Goal: Task Accomplishment & Management: Manage account settings

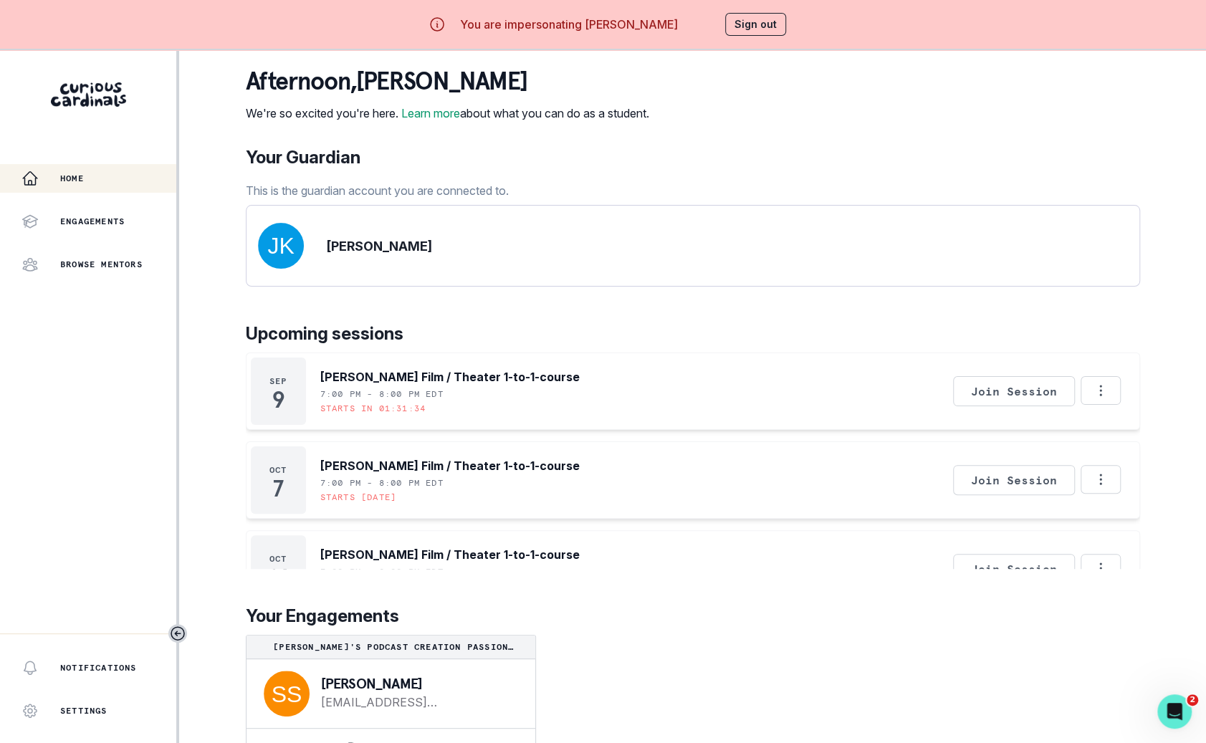
scroll to position [50, 0]
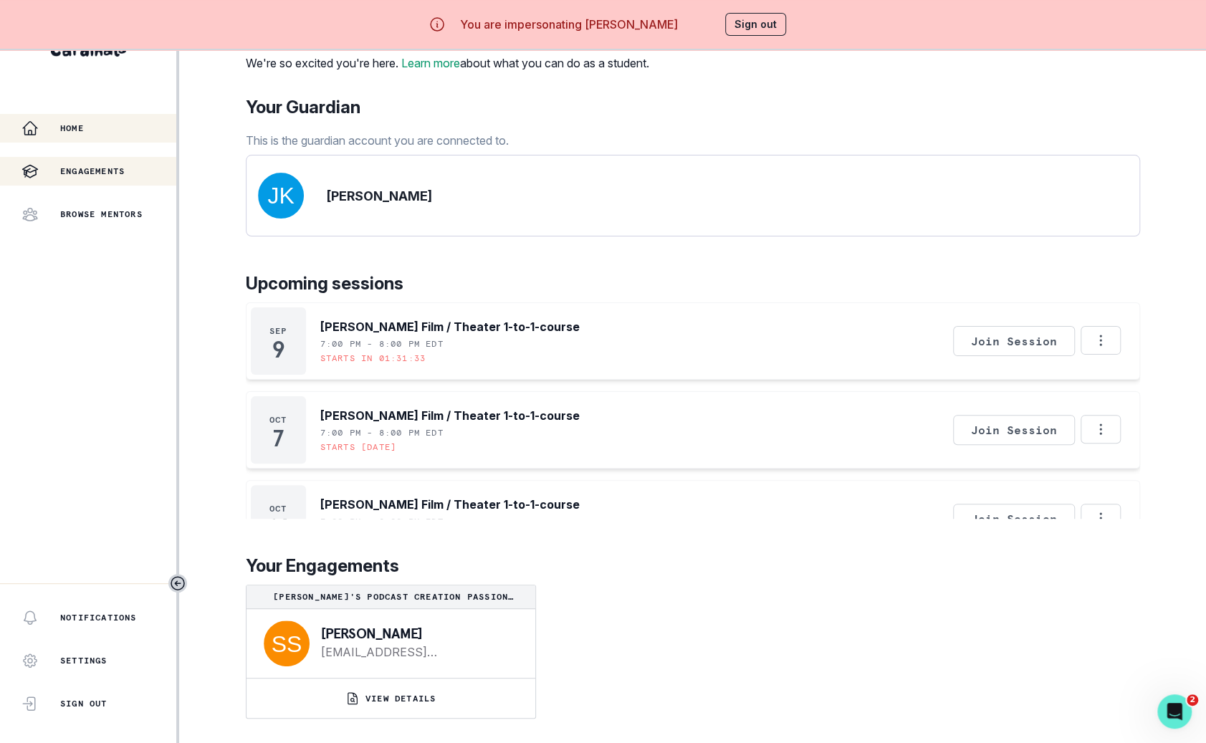
click at [151, 163] on div "Engagements" at bounding box center [98, 171] width 155 height 17
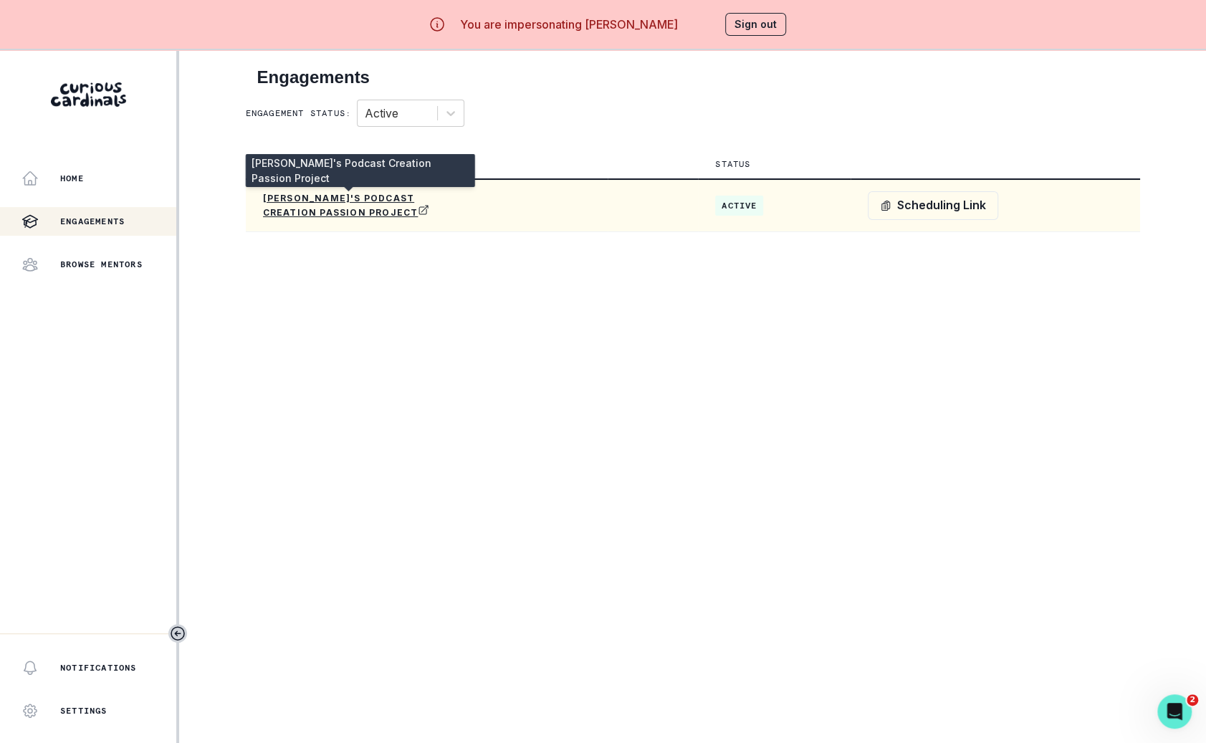
click at [362, 200] on p "[PERSON_NAME]'s Podcast Creation Passion Project" at bounding box center [349, 206] width 172 height 26
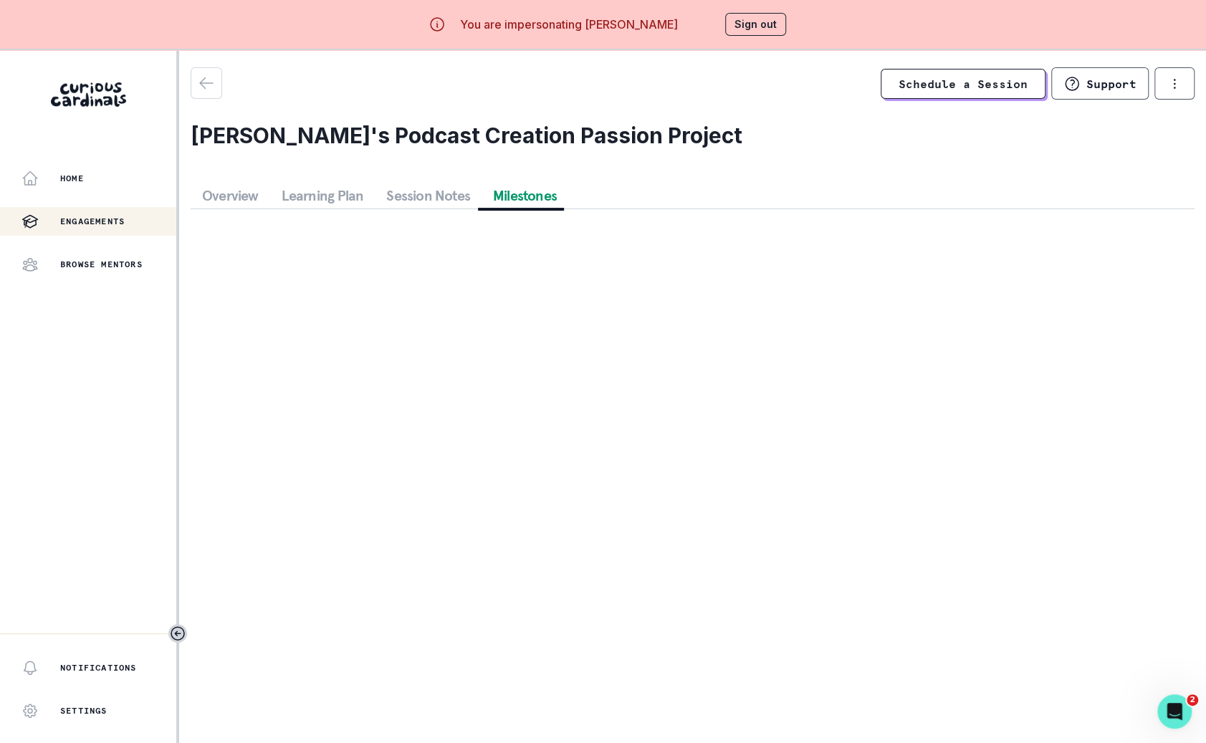
click at [498, 191] on button "Milestones" at bounding box center [524, 196] width 87 height 26
click at [448, 190] on button "Session Notes" at bounding box center [428, 196] width 107 height 26
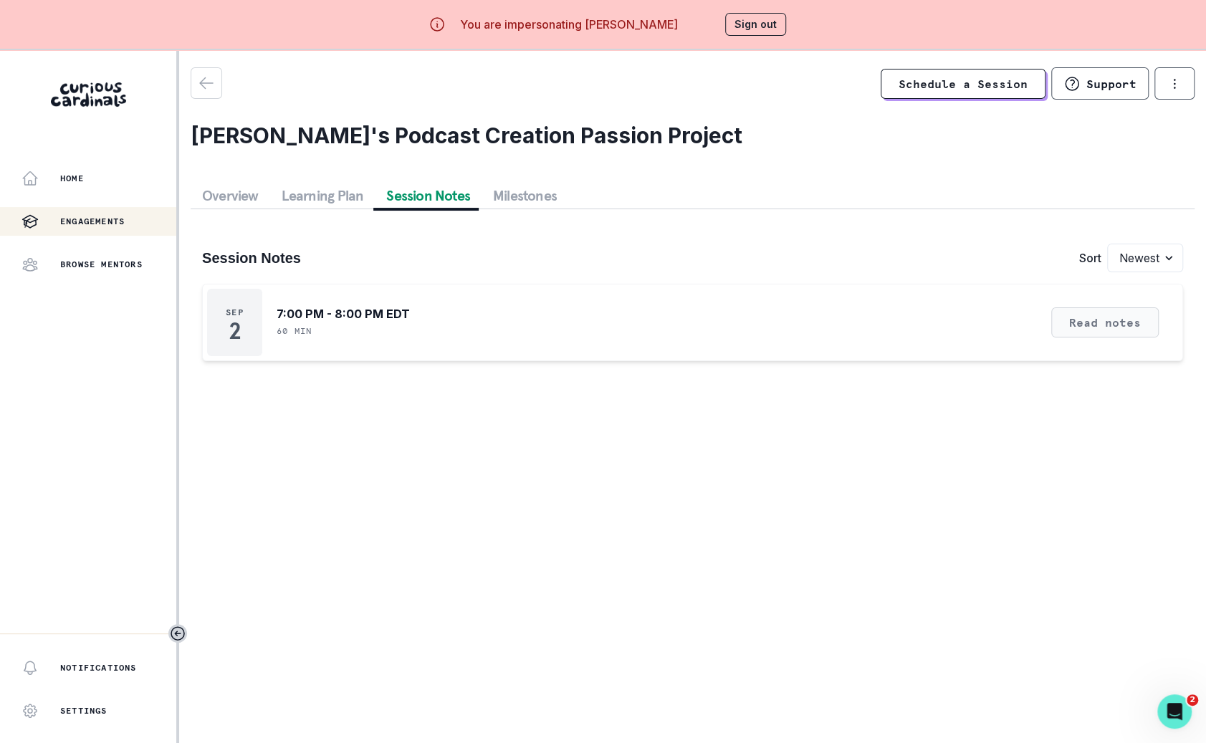
click at [1109, 329] on button "Read notes" at bounding box center [1104, 322] width 107 height 30
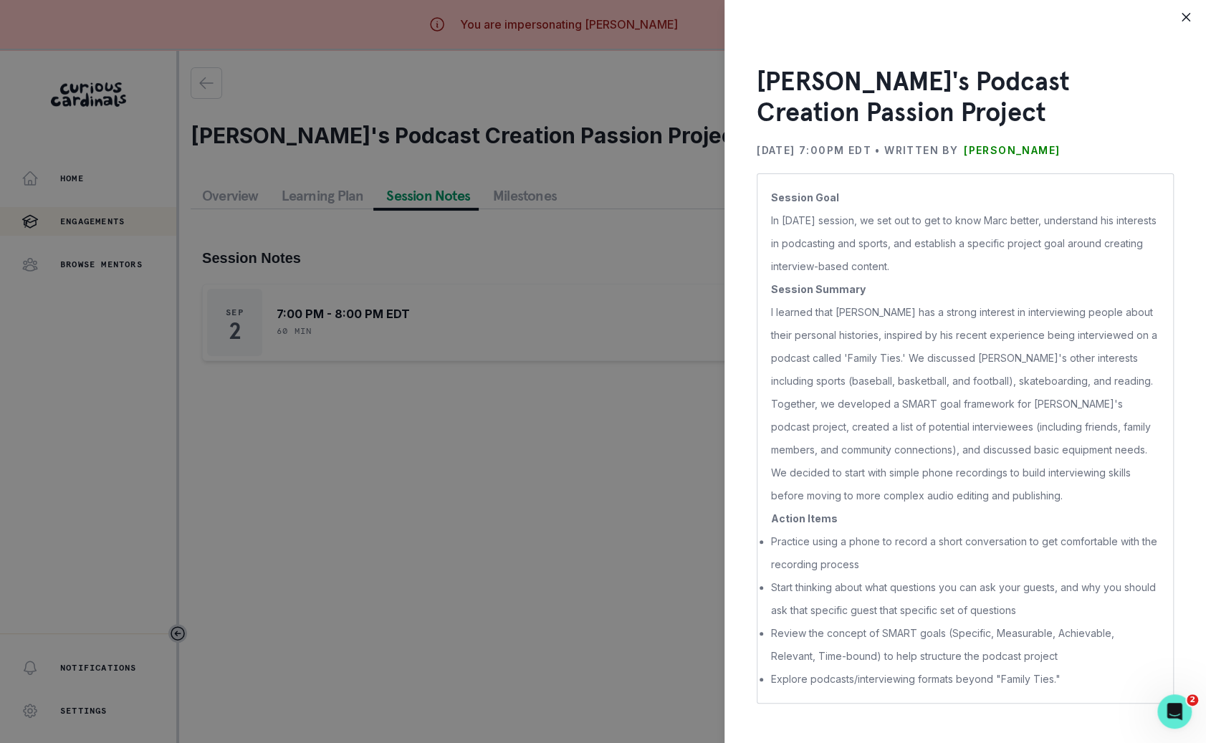
click at [673, 572] on div "[PERSON_NAME]'s Podcast Creation Passion Project [DATE] 7:00PM EDT • Written by…" at bounding box center [603, 371] width 1206 height 743
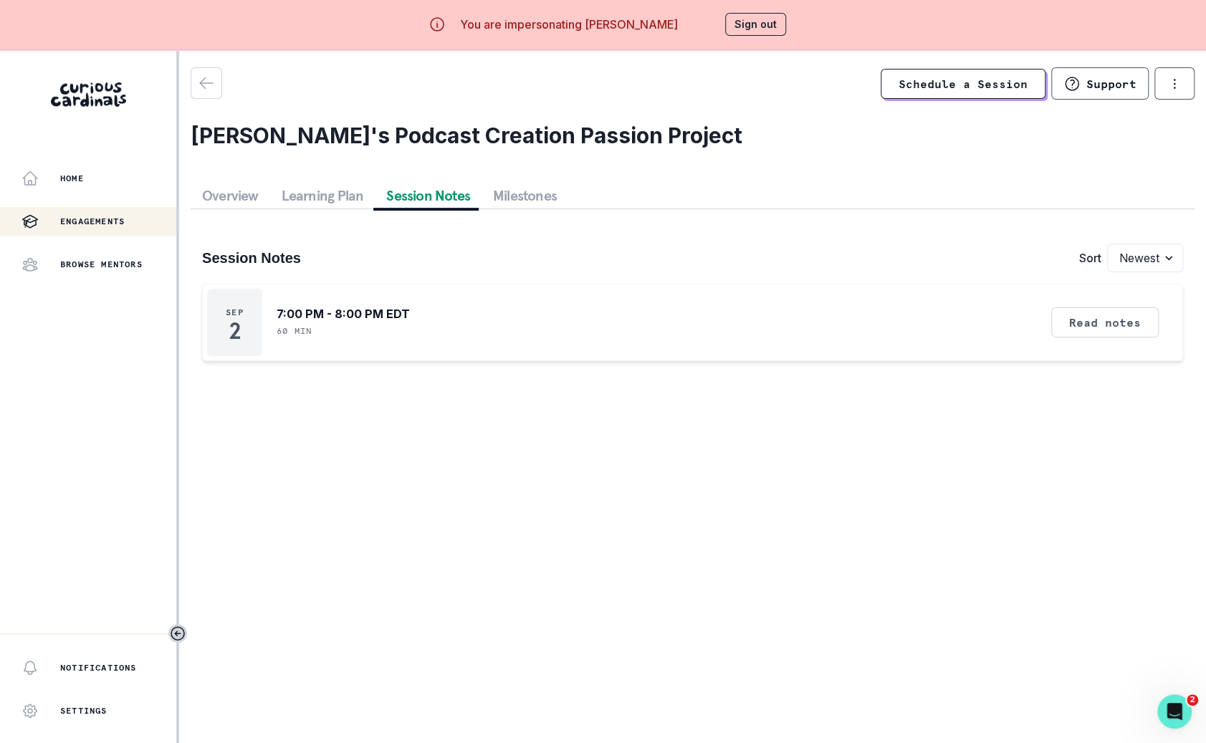
click at [729, 32] on button "Sign out" at bounding box center [755, 24] width 61 height 23
